Goal: Complete application form

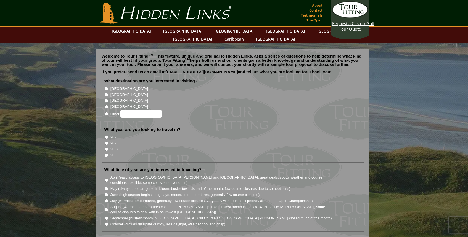
click at [115, 86] on label "[GEOGRAPHIC_DATA]" at bounding box center [129, 89] width 38 height 6
click at [108, 87] on input "[GEOGRAPHIC_DATA]" at bounding box center [107, 89] width 4 height 4
radio input "true"
click at [114, 141] on label "2026" at bounding box center [114, 144] width 8 height 6
click at [108, 142] on input "2026" at bounding box center [107, 144] width 4 height 4
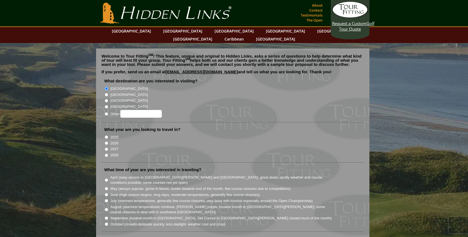
radio input "true"
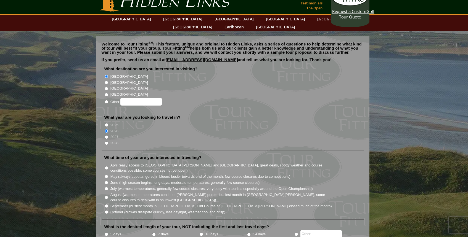
scroll to position [15, 0]
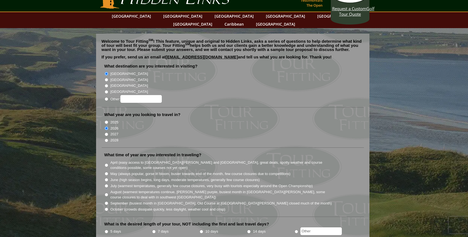
click at [139, 177] on label "June (high season begins, long days, moderate temperatures, generally few cours…" at bounding box center [184, 180] width 149 height 6
click at [108, 178] on input "June (high season begins, long days, moderate temperatures, generally few cours…" at bounding box center [107, 180] width 4 height 4
radio input "true"
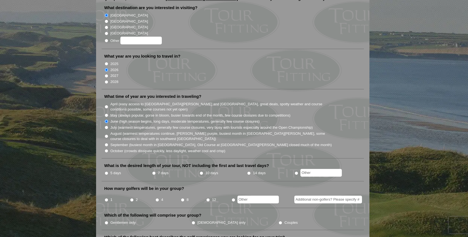
scroll to position [75, 0]
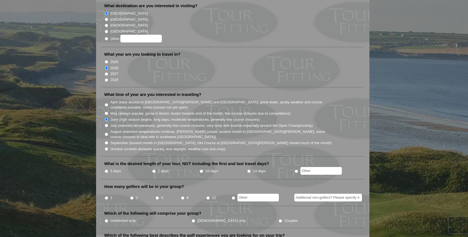
click at [112, 169] on label "5 days" at bounding box center [115, 172] width 11 height 6
click at [108, 170] on input "5 days" at bounding box center [107, 172] width 4 height 4
radio input "true"
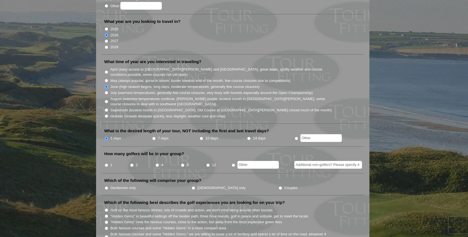
scroll to position [116, 0]
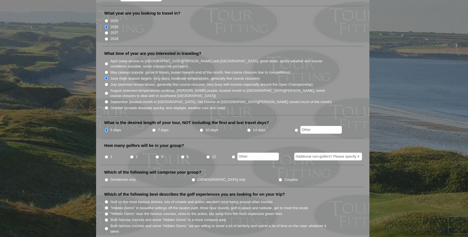
click at [136, 154] on label "2" at bounding box center [137, 157] width 2 height 6
click at [134, 155] on input "2" at bounding box center [132, 157] width 4 height 4
radio input "true"
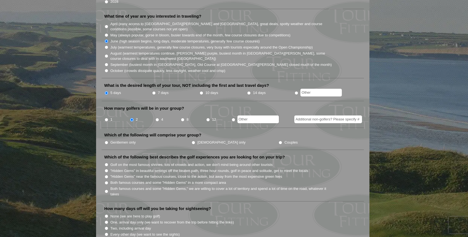
scroll to position [156, 0]
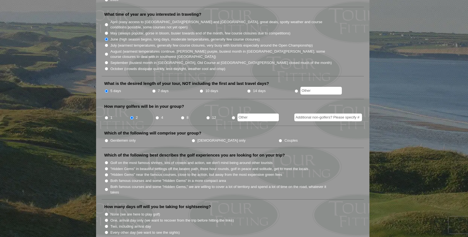
click at [323, 114] on input "Additional non-golfers? Please specify #" at bounding box center [328, 118] width 68 height 8
type input "2"
click at [309, 137] on ul "Gentlemen only [DEMOGRAPHIC_DATA] only Couples" at bounding box center [234, 140] width 261 height 6
click at [284, 138] on label "Couples" at bounding box center [290, 141] width 13 height 6
click at [278, 139] on input "Couples" at bounding box center [280, 141] width 4 height 4
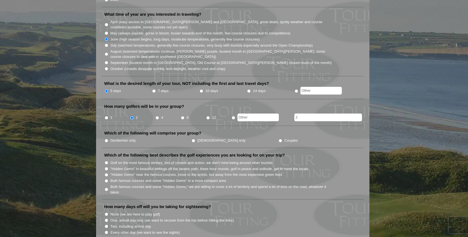
radio input "true"
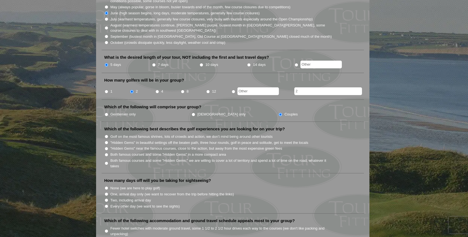
scroll to position [182, 0]
click at [179, 140] on label ""Hidden Gems" in beautiful settings off the beaten path, three hour rounds, gol…" at bounding box center [209, 143] width 198 height 6
click at [108, 140] on input ""Hidden Gems" in beautiful settings off the beaten path, three hour rounds, gol…" at bounding box center [107, 142] width 4 height 4
radio input "true"
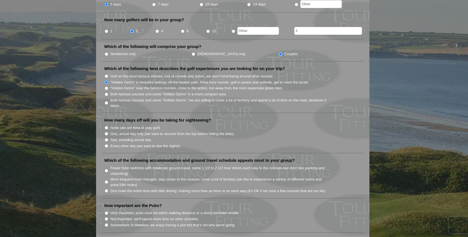
scroll to position [243, 0]
click at [152, 131] on label "One, arrival day only (we want to recover from the trip before hitting the link…" at bounding box center [171, 134] width 123 height 6
click at [108, 132] on input "One, arrival day only (we want to recover from the trip before hitting the link…" at bounding box center [107, 134] width 4 height 4
radio input "true"
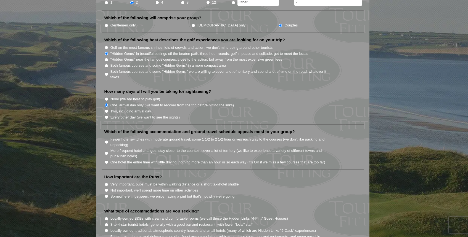
scroll to position [271, 0]
click at [194, 136] on label "Fewer hotel switches with moderate ground travel, some 1 1/2 to 2 1/2 hour driv…" at bounding box center [221, 141] width 222 height 11
click at [108, 140] on input "Fewer hotel switches with moderate ground travel, some 1 1/2 to 2 1/2 hour driv…" at bounding box center [107, 142] width 4 height 4
radio input "true"
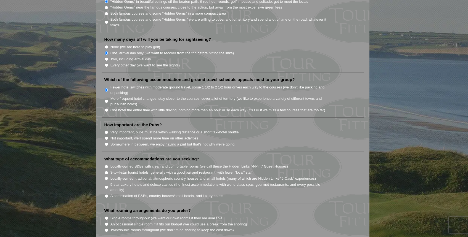
scroll to position [323, 0]
click at [153, 142] on label "Somewhere in between, we enjoy having a pint but that's not why we're going" at bounding box center [172, 145] width 124 height 6
click at [108, 142] on input "Somewhere in between, we enjoy having a pint but that's not why we're going" at bounding box center [107, 144] width 4 height 4
radio input "true"
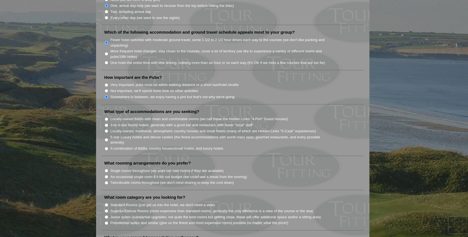
scroll to position [373, 0]
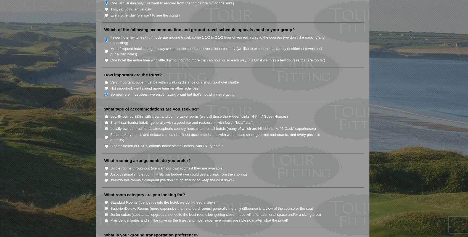
click at [172, 143] on label "A combination of B&Bs, country houses/small hotels, and luxury hotels" at bounding box center [166, 146] width 113 height 6
click at [108, 145] on input "A combination of B&Bs, country houses/small hotels, and luxury hotels" at bounding box center [107, 147] width 4 height 4
radio input "true"
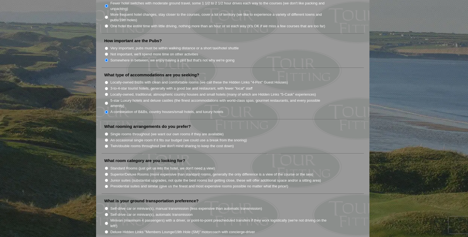
scroll to position [408, 0]
click at [179, 131] on label "Single rooms throughout (we want our own rooms if they are available)" at bounding box center [166, 134] width 113 height 6
click at [108, 132] on input "Single rooms throughout (we want our own rooms if they are available)" at bounding box center [107, 134] width 4 height 4
radio input "true"
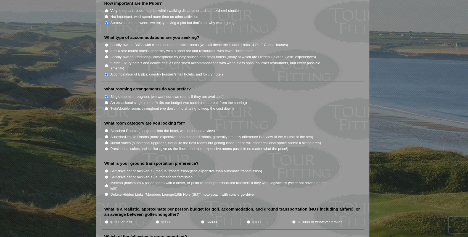
scroll to position [446, 0]
click at [174, 140] on label "Junior suites (substantial upgrades, not quite the best rooms but getting close…" at bounding box center [215, 143] width 211 height 6
click at [108, 140] on input "Junior suites (substantial upgrades, not quite the best rooms but getting close…" at bounding box center [107, 142] width 4 height 4
radio input "true"
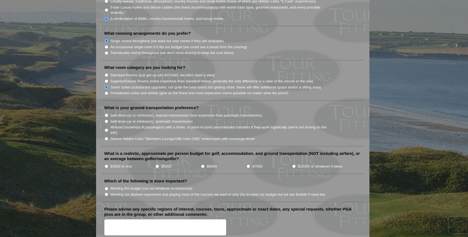
scroll to position [503, 0]
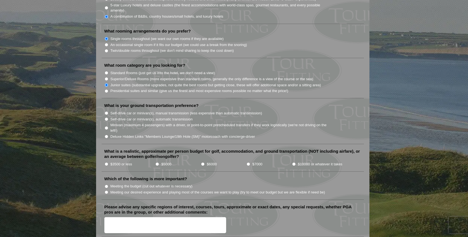
click at [200, 111] on label "Self-drive car or minivan(s), manual transmission (less expensive than automati…" at bounding box center [185, 114] width 151 height 6
click at [108, 111] on input "Self-drive car or minivan(s), manual transmission (less expensive than automati…" at bounding box center [107, 113] width 4 height 4
radio input "true"
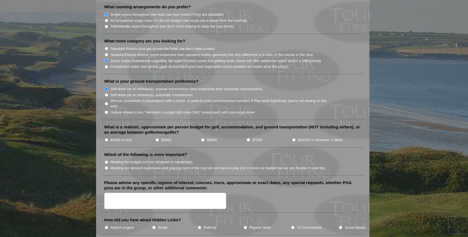
scroll to position [530, 0]
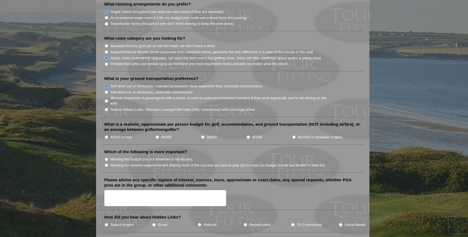
click at [157, 135] on input "$5000" at bounding box center [157, 137] width 4 height 4
radio input "true"
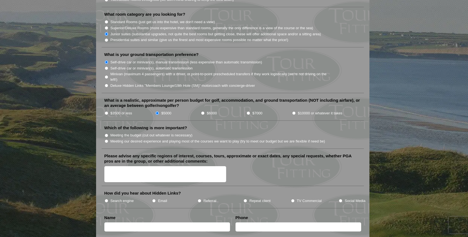
scroll to position [558, 0]
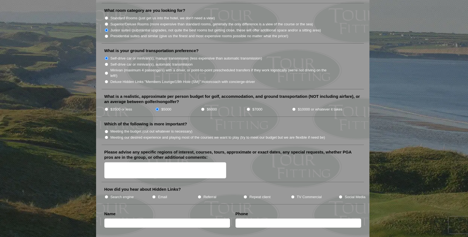
click at [112, 107] on label "$3500 or less" at bounding box center [121, 110] width 22 height 6
click at [108, 108] on input "$3500 or less" at bounding box center [107, 110] width 4 height 4
radio input "true"
click at [137, 135] on label "Meeting our desired experience and playing most of the courses we want to play …" at bounding box center [217, 138] width 215 height 6
click at [108, 136] on input "Meeting our desired experience and playing most of the courses we want to play …" at bounding box center [107, 138] width 4 height 4
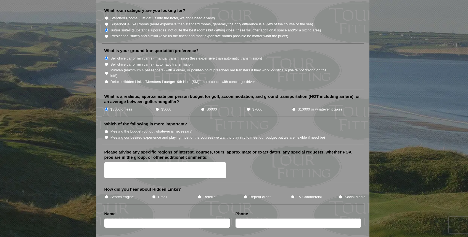
radio input "true"
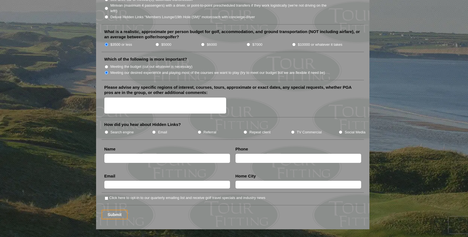
scroll to position [625, 0]
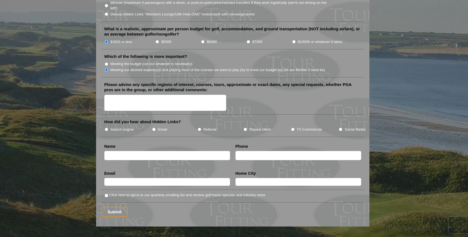
click at [295, 126] on li "TV Commercial" at bounding box center [315, 129] width 48 height 6
click at [292, 128] on input "TV Commercial" at bounding box center [293, 130] width 4 height 4
radio input "true"
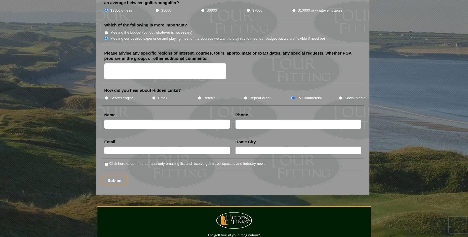
scroll to position [659, 0]
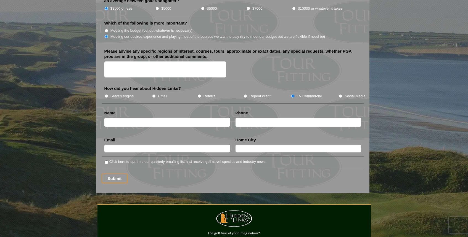
click at [173, 159] on label "Click here to opt-in to our quarterly emailing list and receive golf travel spe…" at bounding box center [187, 162] width 156 height 6
click at [108, 161] on input "Click here to opt-in to our quarterly emailing list and receive golf travel spe…" at bounding box center [107, 163] width 4 height 4
click at [173, 159] on label "Click here to opt-in to our quarterly emailing list and receive golf travel spe…" at bounding box center [187, 162] width 156 height 6
click at [108, 161] on input "Click here to opt-in to our quarterly emailing list and receive golf travel spe…" at bounding box center [107, 163] width 4 height 4
checkbox input "false"
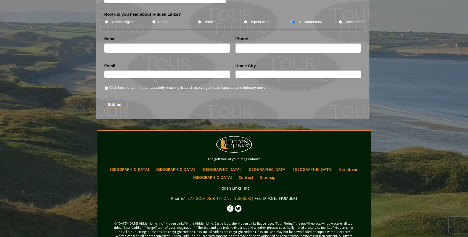
scroll to position [738, 0]
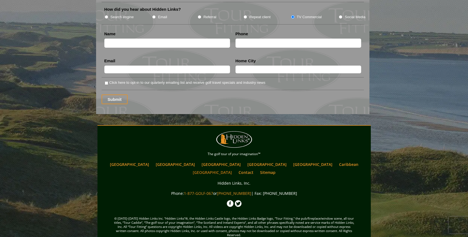
click at [235, 169] on link "[GEOGRAPHIC_DATA]" at bounding box center [212, 173] width 45 height 8
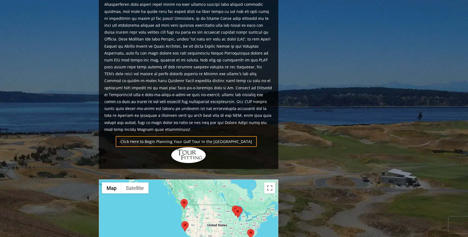
scroll to position [318, 0]
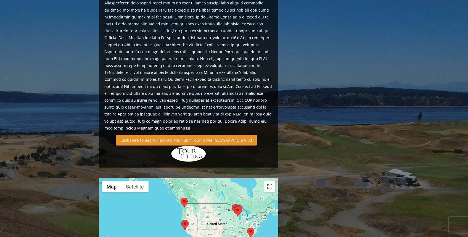
click at [193, 135] on link "Click Here to Begin Planning Your Golf Tour in the [GEOGRAPHIC_DATA]" at bounding box center [186, 140] width 141 height 11
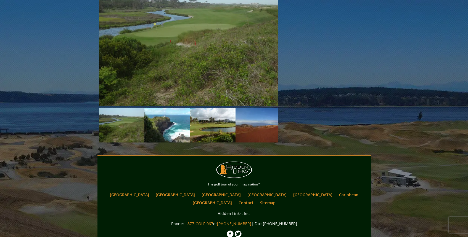
scroll to position [665, 0]
